Goal: Task Accomplishment & Management: Use online tool/utility

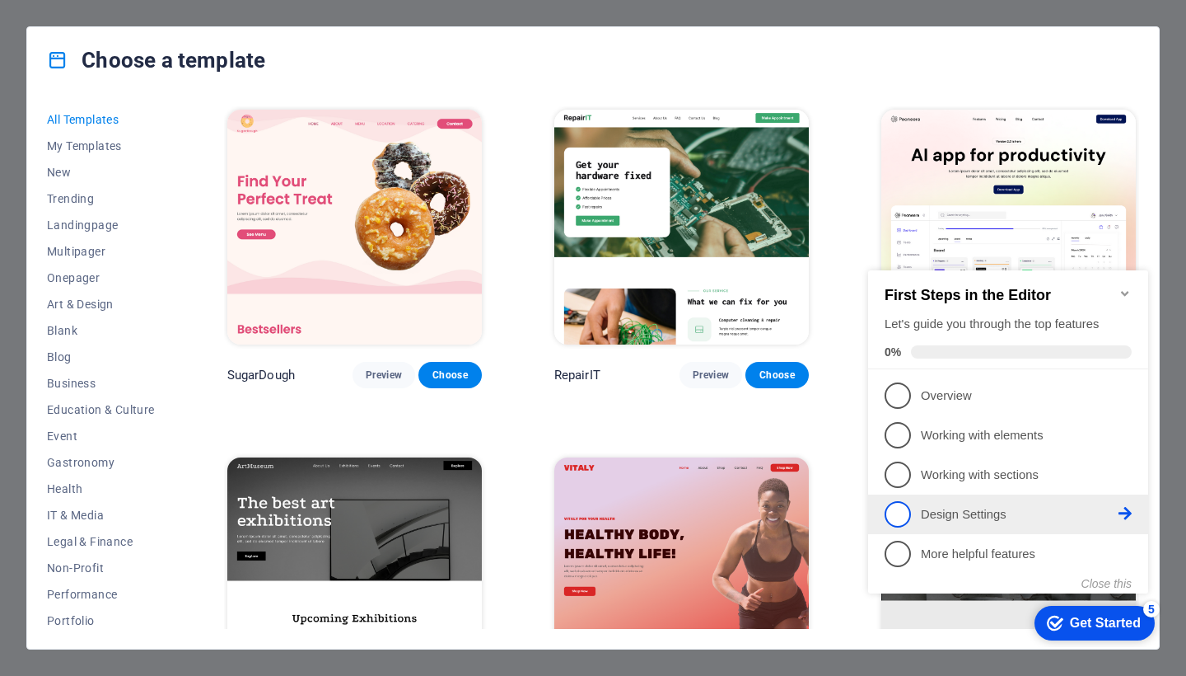
click at [947, 529] on li "4 Design Settings - incomplete" at bounding box center [1008, 514] width 280 height 40
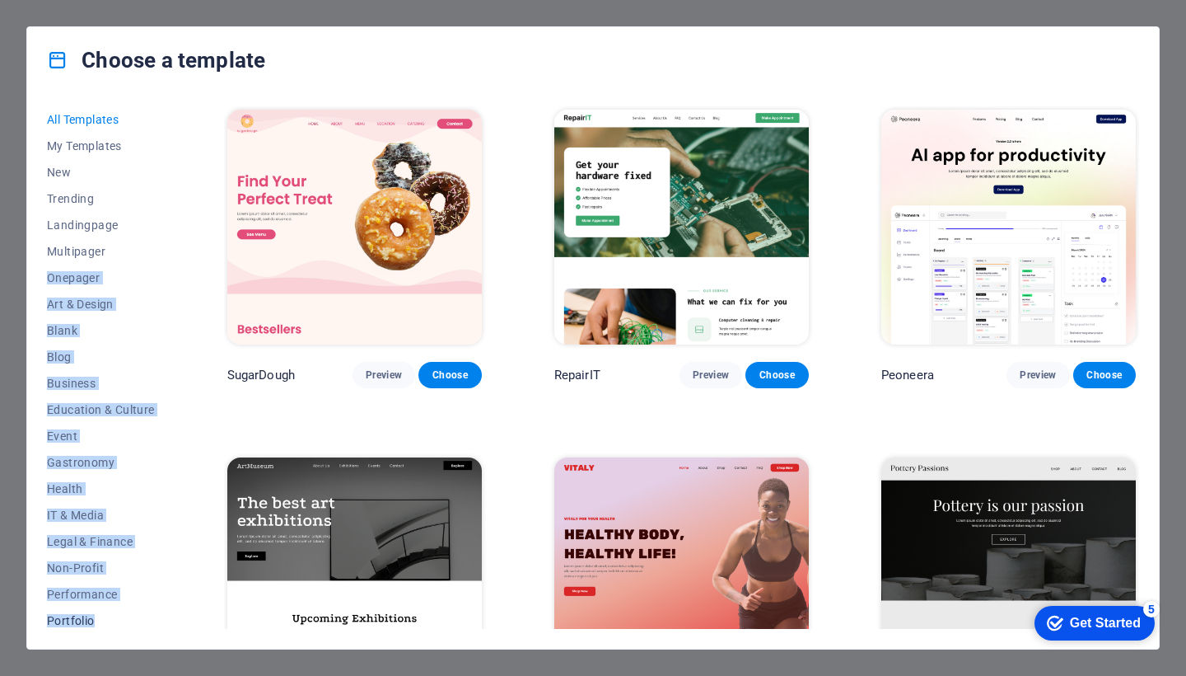
drag, startPoint x: 171, startPoint y: 310, endPoint x: 143, endPoint y: 618, distance: 309.4
click at [143, 618] on div "All Templates My Templates New Trending Landingpage Multipager Onepager Art & D…" at bounding box center [111, 367] width 128 height 522
click at [63, 521] on button "IT & Media" at bounding box center [101, 515] width 108 height 26
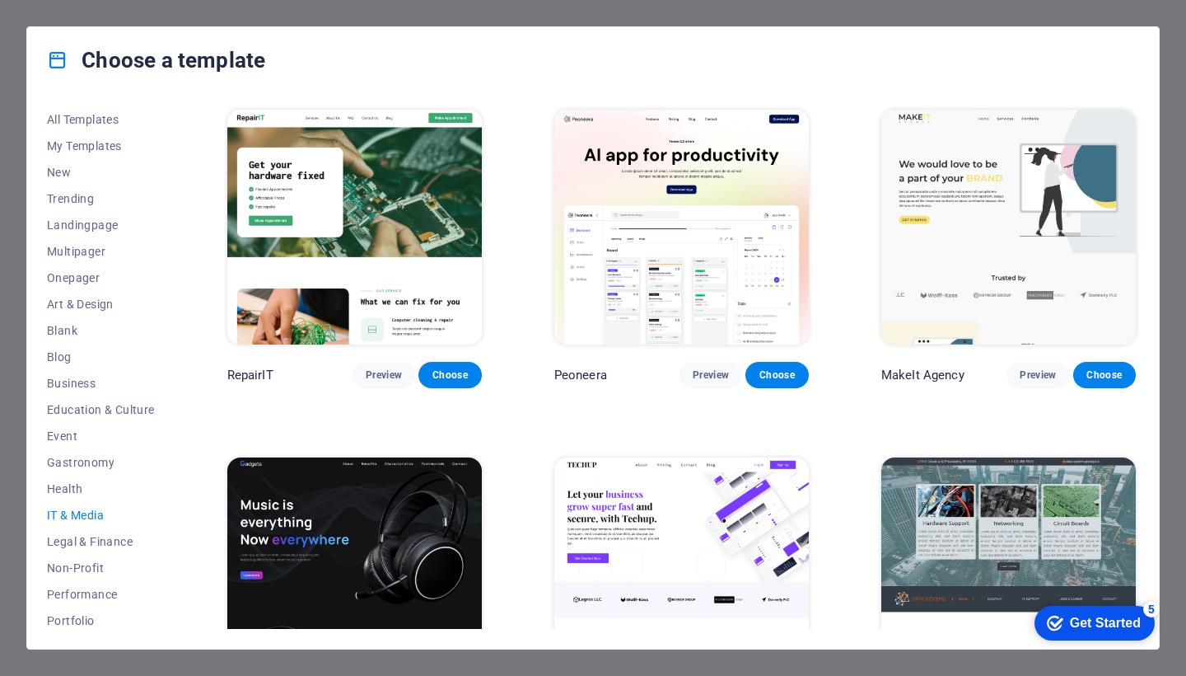
click at [63, 63] on icon at bounding box center [57, 59] width 21 height 21
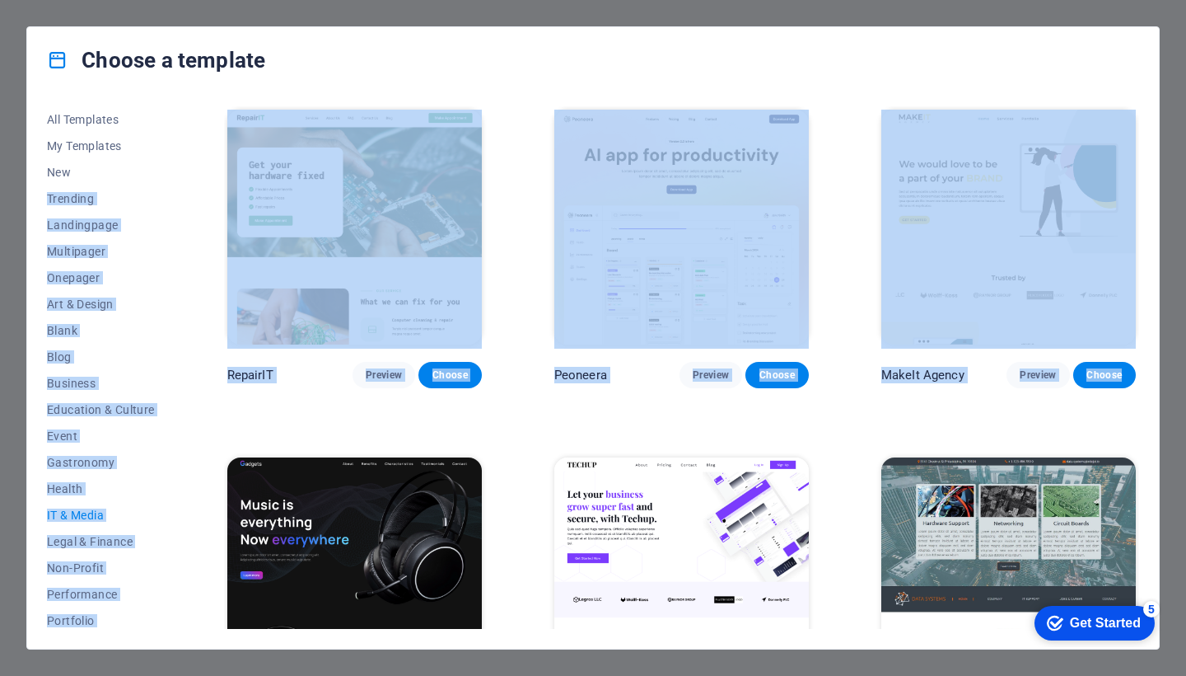
drag, startPoint x: 172, startPoint y: 186, endPoint x: 209, endPoint y: 512, distance: 327.5
click at [209, 512] on div "All Templates My Templates New Trending Landingpage Multipager Onepager Art & D…" at bounding box center [593, 370] width 1132 height 555
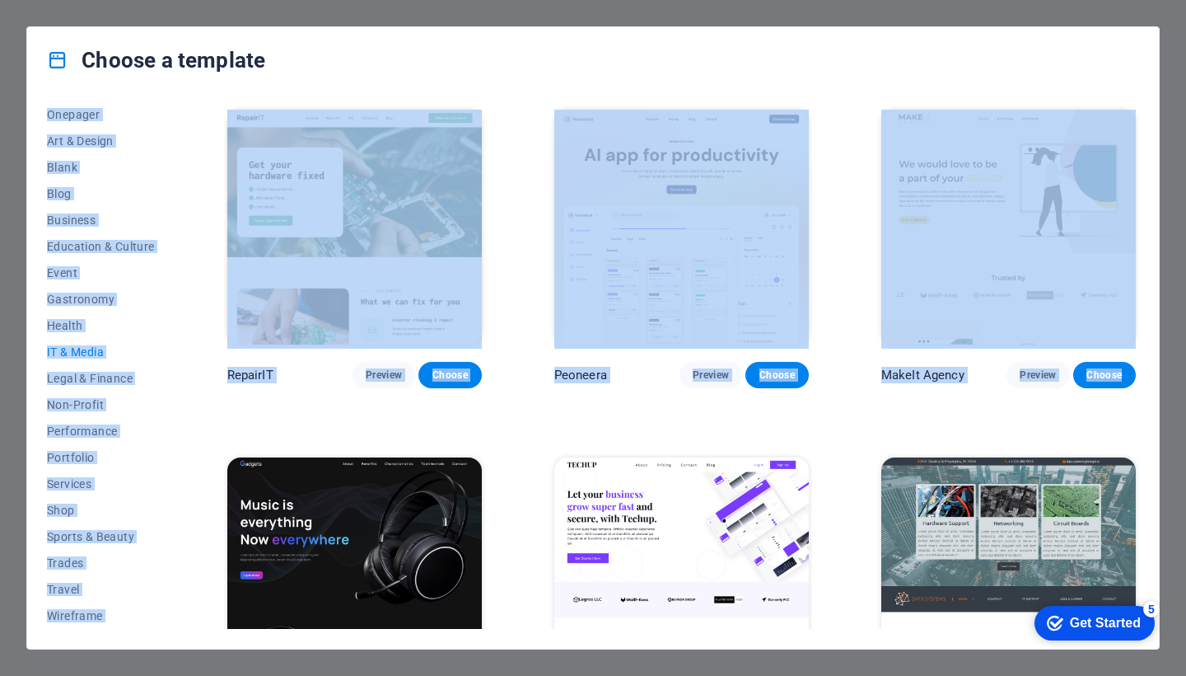
click at [27, 608] on div "All Templates My Templates New Trending Landingpage Multipager Onepager Art & D…" at bounding box center [593, 370] width 1132 height 555
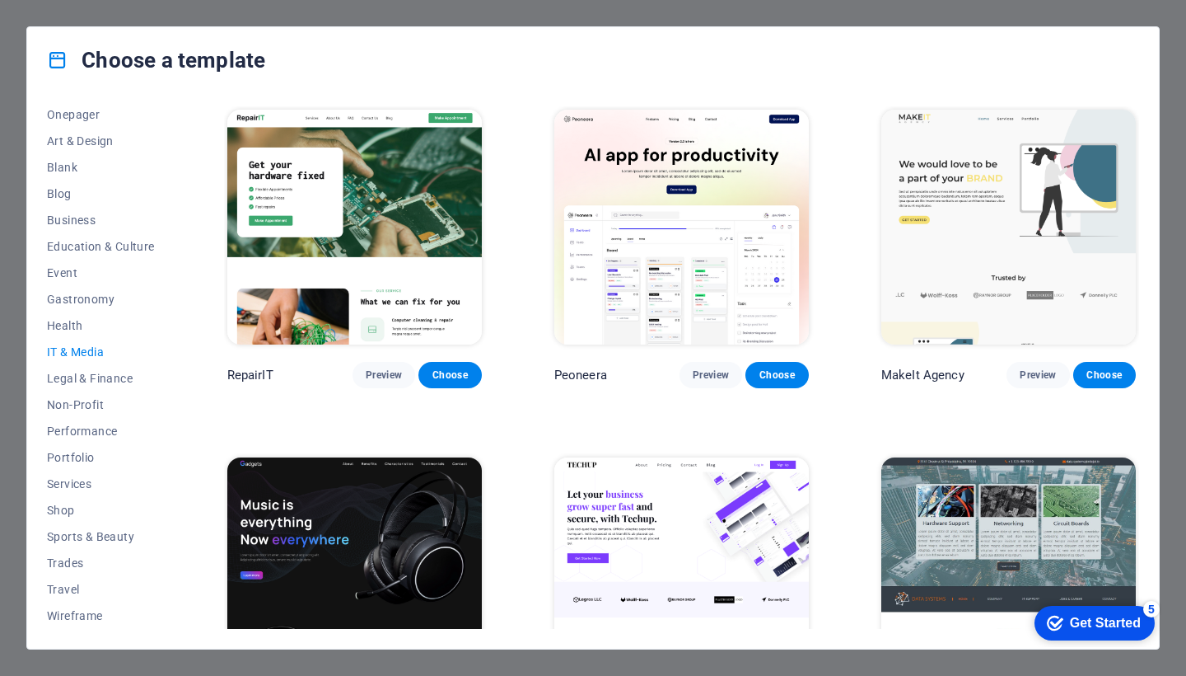
click at [34, 610] on div "All Templates My Templates New Trending Landingpage Multipager Onepager Art & D…" at bounding box center [593, 370] width 1132 height 555
click at [74, 463] on span "Portfolio" at bounding box center [101, 457] width 108 height 13
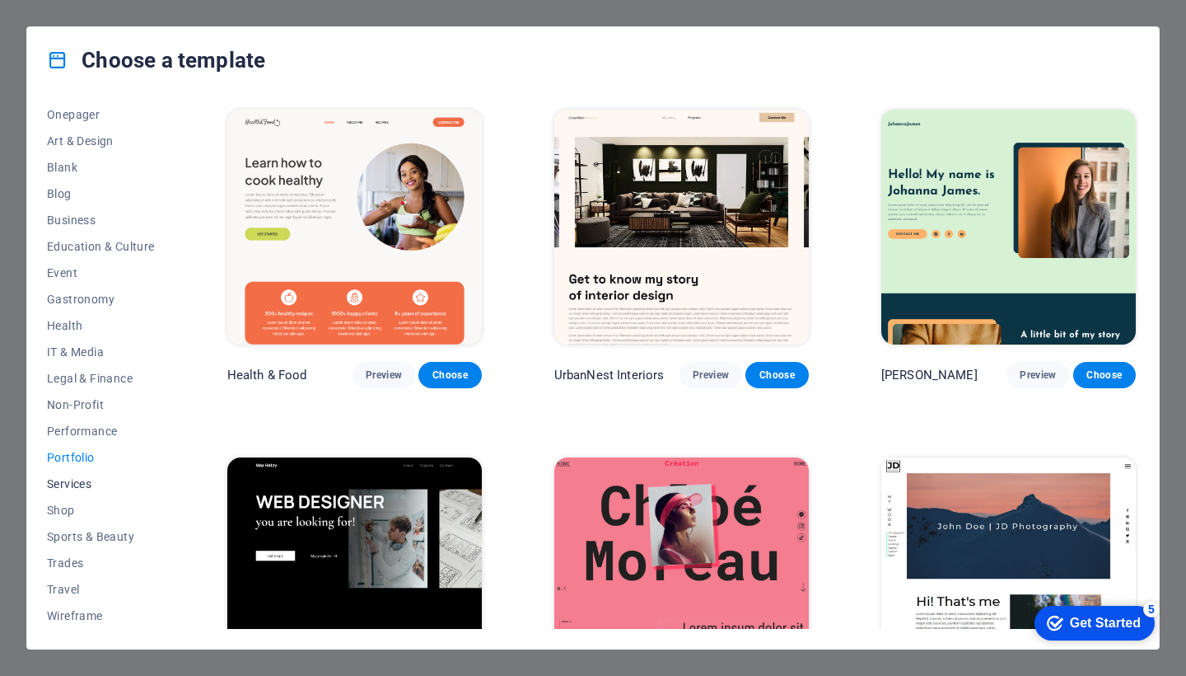
click at [73, 483] on span "Services" at bounding box center [101, 483] width 108 height 13
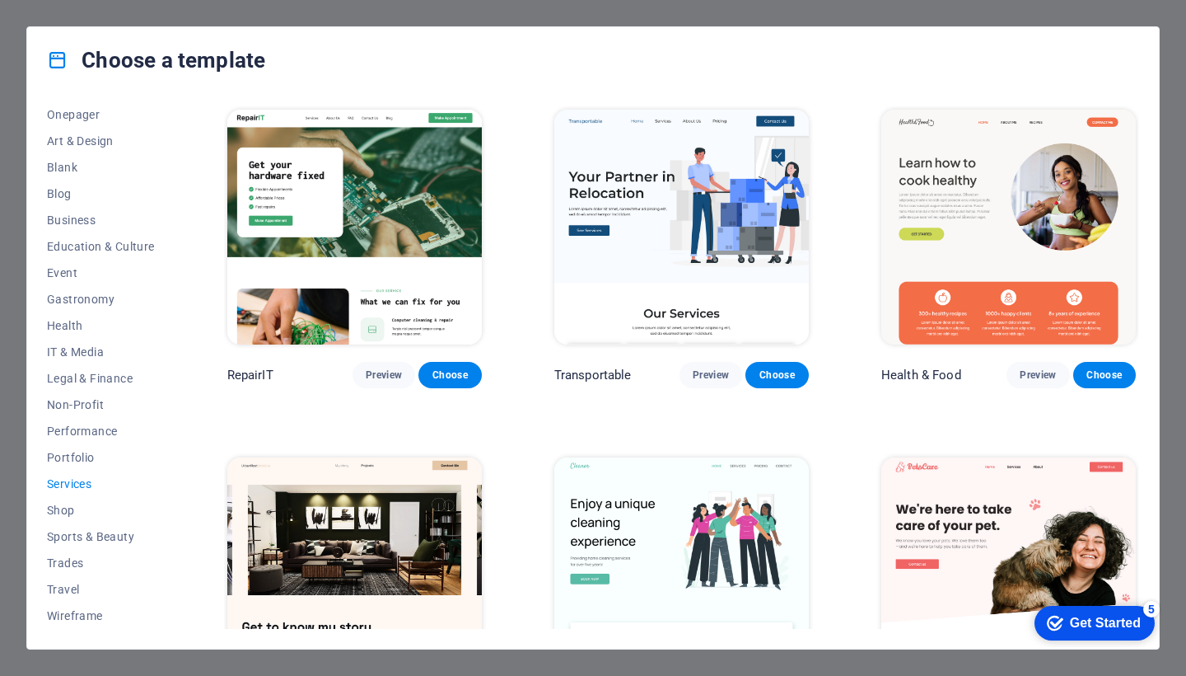
click at [50, 58] on icon at bounding box center [57, 59] width 21 height 21
click at [41, 31] on div "Choose a template" at bounding box center [593, 60] width 1132 height 66
click at [61, 71] on h4 "Choose a template" at bounding box center [156, 60] width 218 height 26
